Goal: Information Seeking & Learning: Learn about a topic

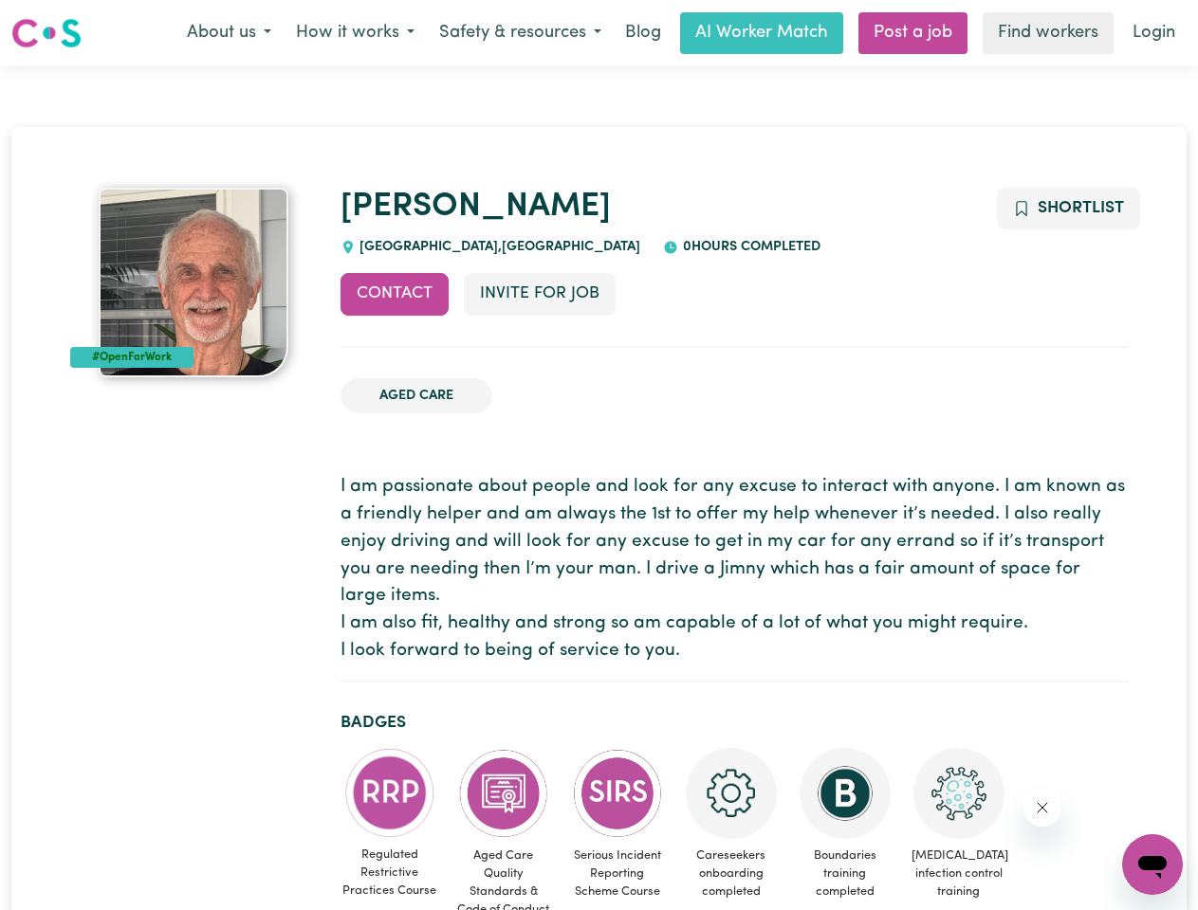
click at [229, 33] on button "About us" at bounding box center [228, 33] width 109 height 40
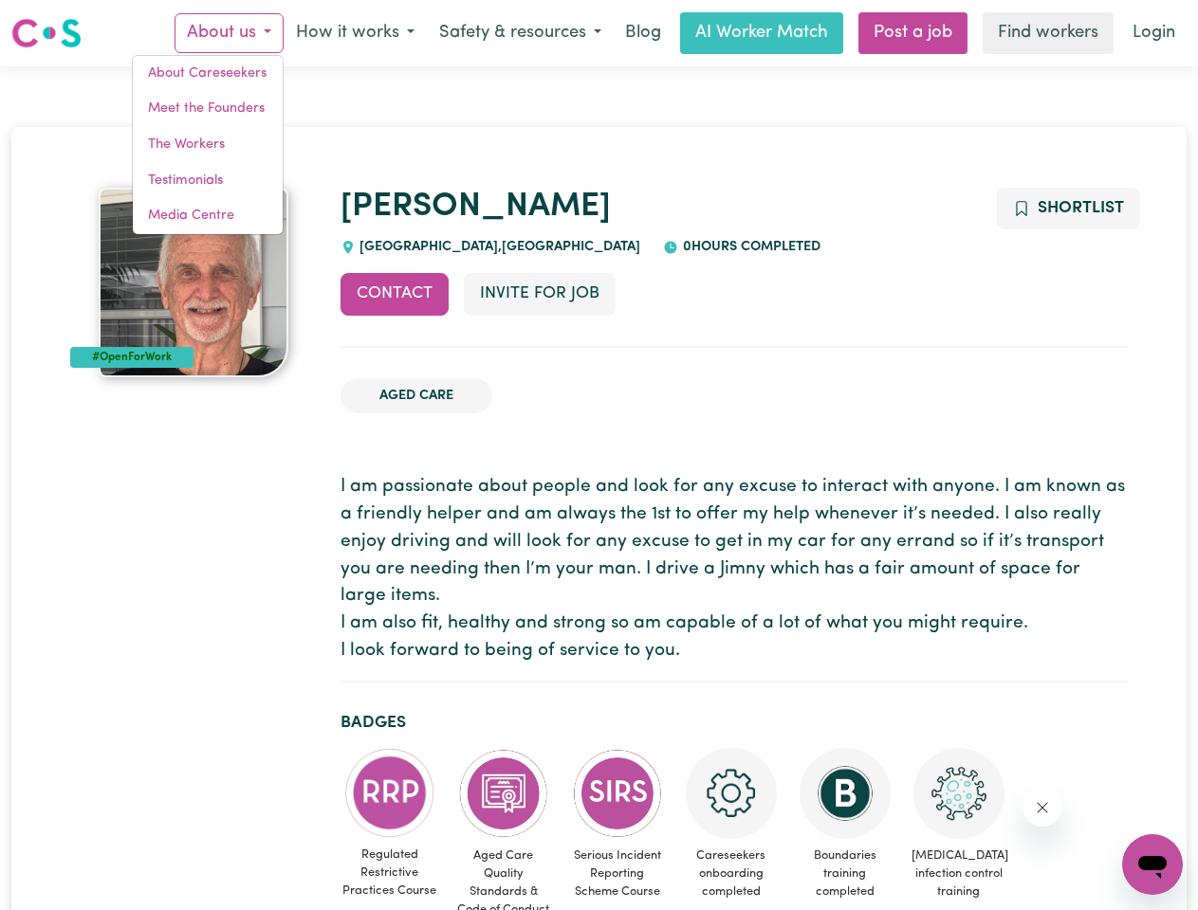
click at [354, 33] on button "How it works" at bounding box center [354, 33] width 143 height 40
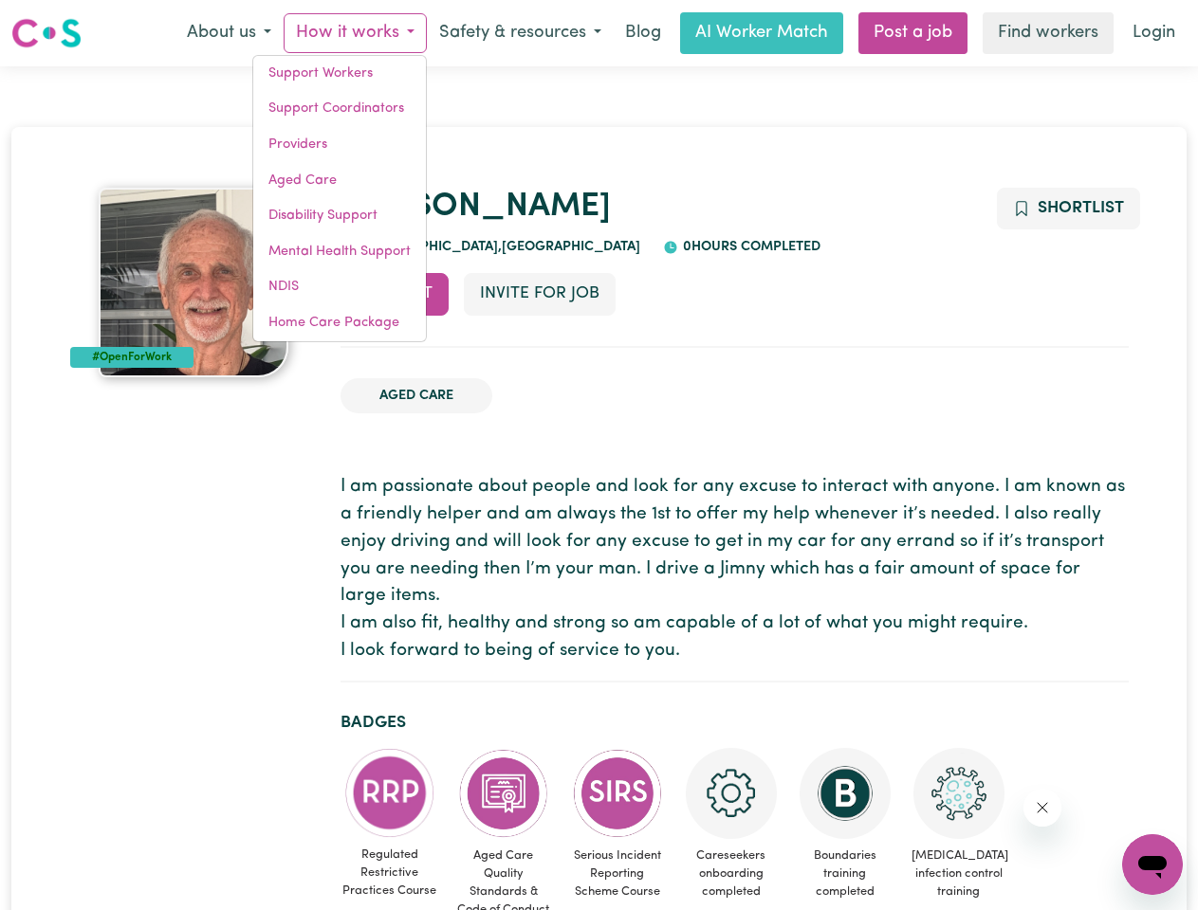
click at [519, 33] on button "Safety & resources" at bounding box center [520, 33] width 187 height 40
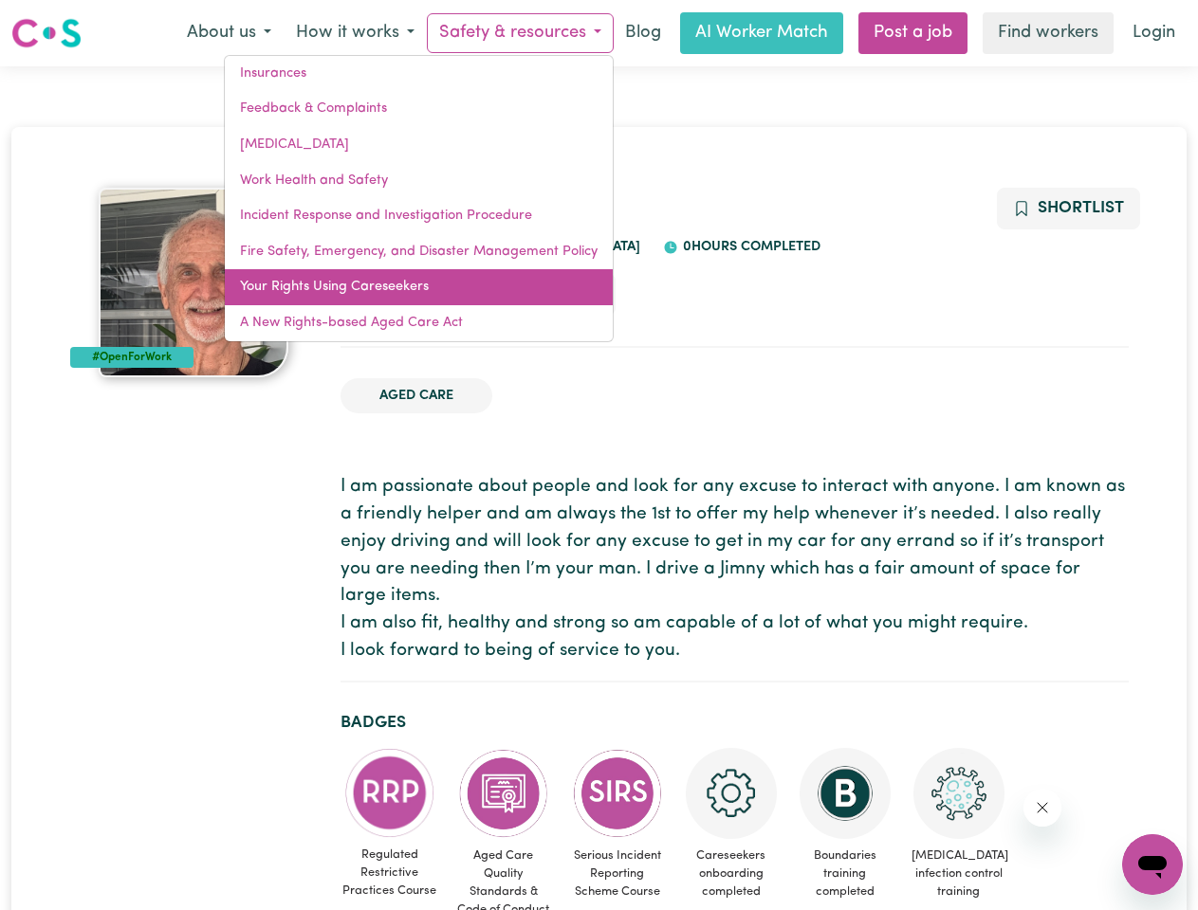
click at [394, 294] on link "Your Rights Using Careseekers" at bounding box center [419, 287] width 388 height 36
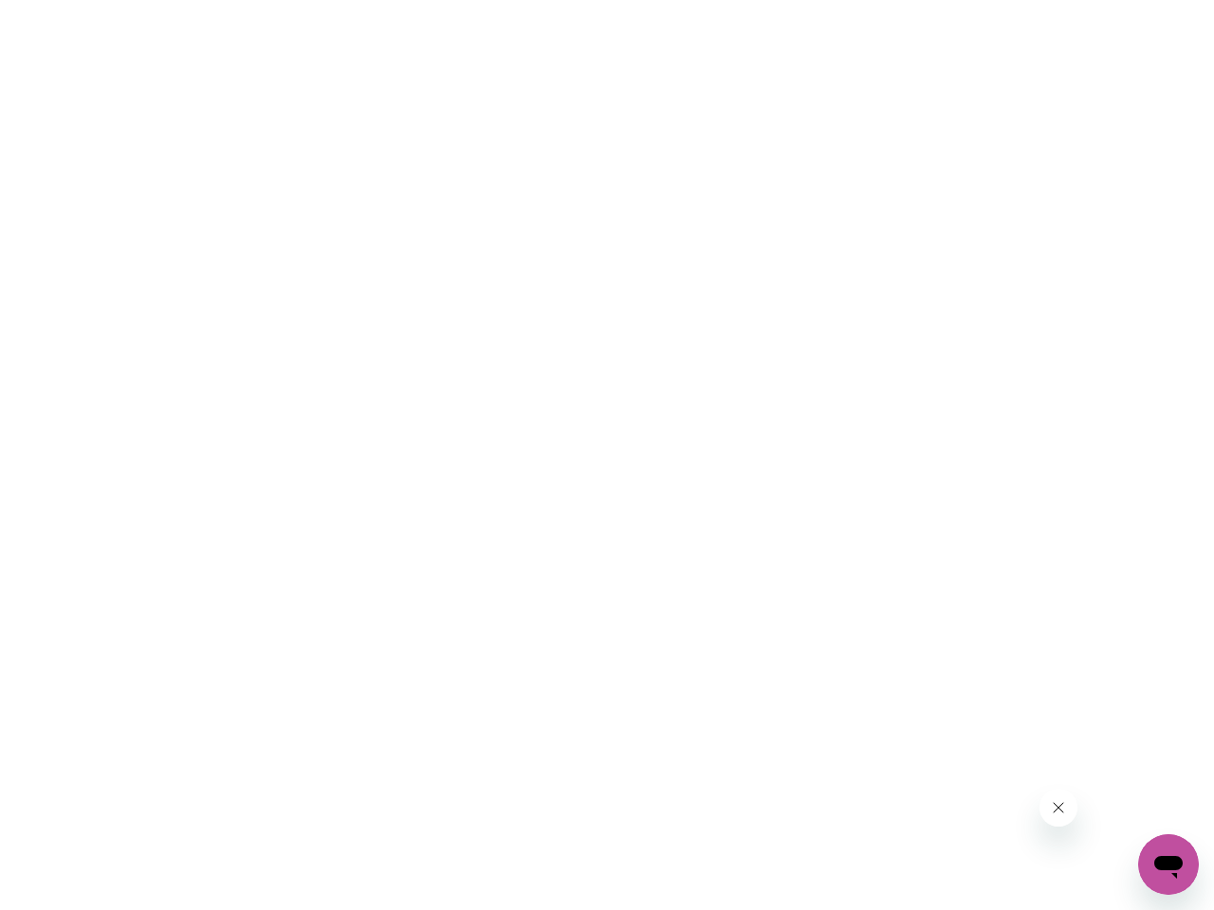
click at [539, 0] on html at bounding box center [607, 0] width 1214 height 0
click at [1067, 0] on html at bounding box center [607, 0] width 1214 height 0
click at [390, 0] on html at bounding box center [607, 0] width 1214 height 0
click at [503, 0] on html at bounding box center [607, 0] width 1214 height 0
